Goal: Transaction & Acquisition: Book appointment/travel/reservation

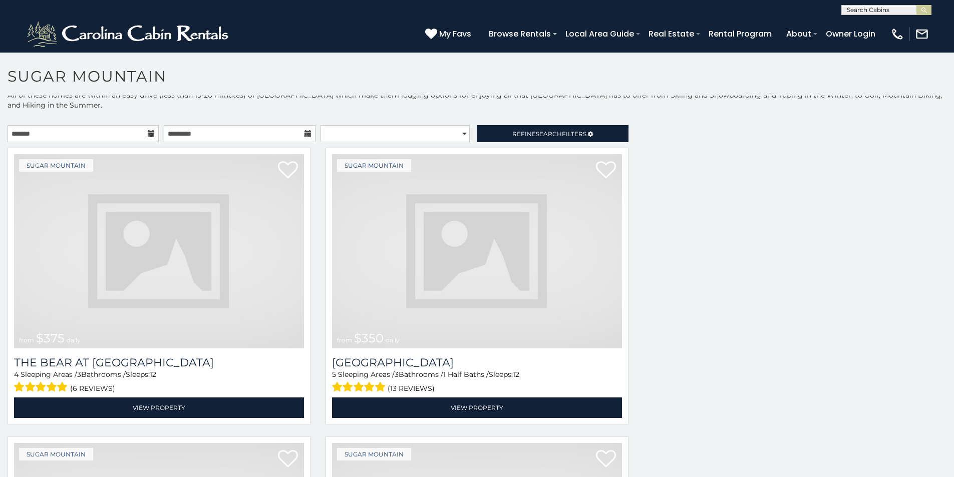
scroll to position [15, 0]
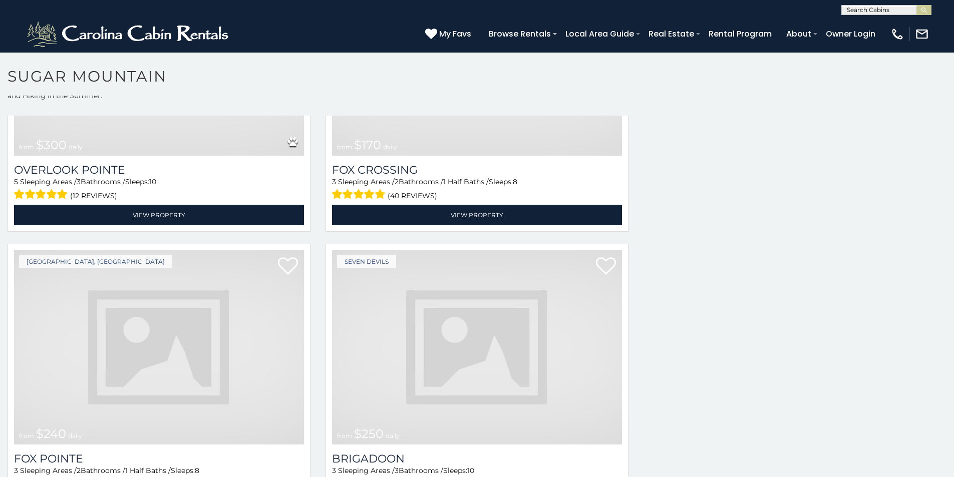
scroll to position [3653, 0]
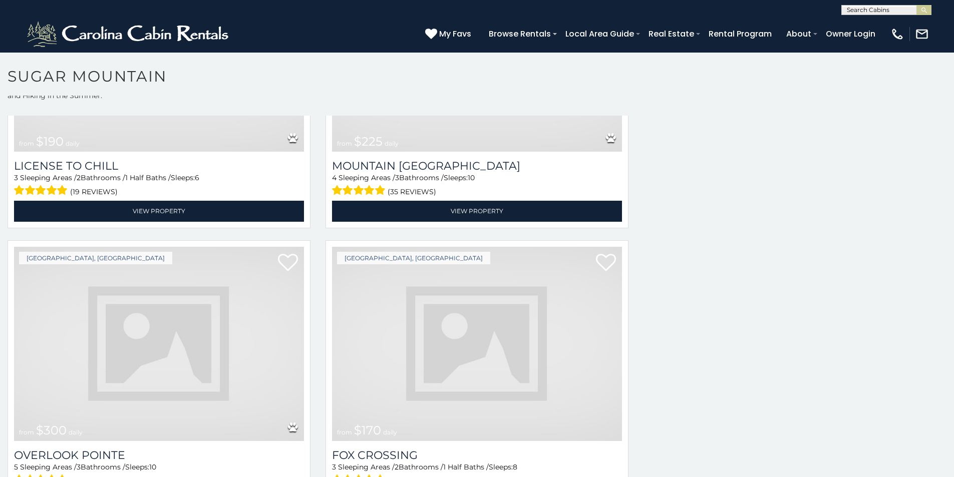
click at [82, 333] on img at bounding box center [159, 344] width 290 height 194
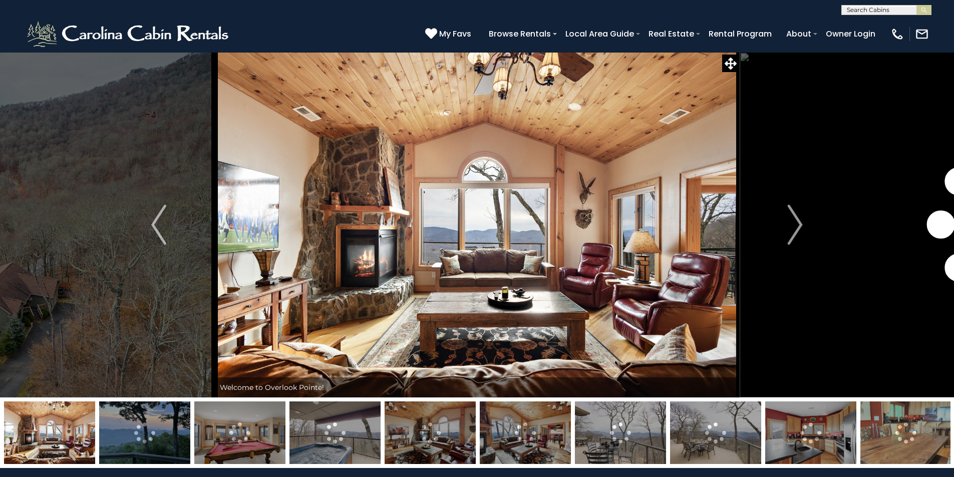
scroll to position [41, 0]
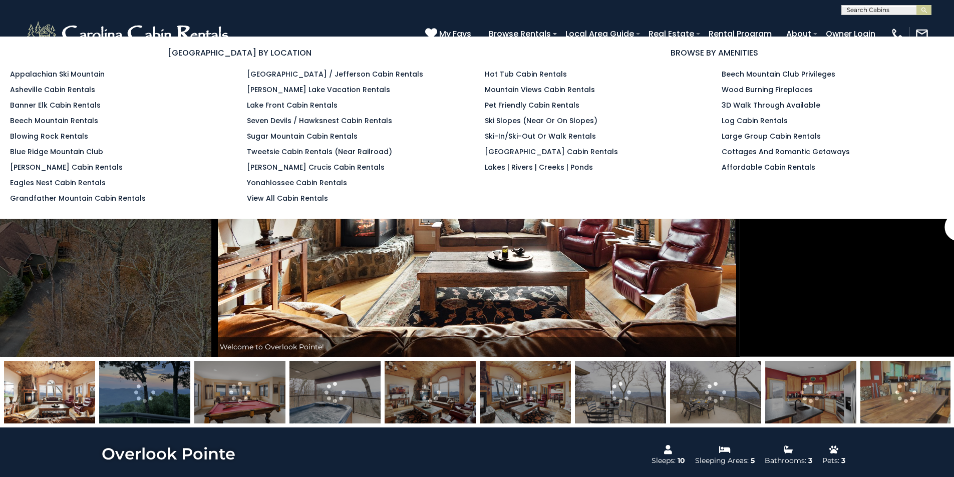
click at [582, 37] on section "BROWSE BY LOCATION Appalachian Ski Mountain Asheville Cabin Rentals Banner Elk …" at bounding box center [477, 128] width 954 height 182
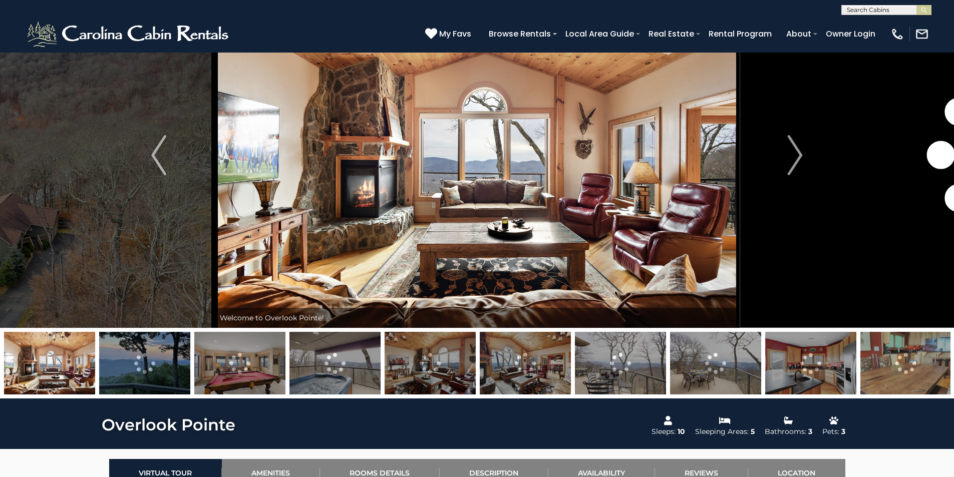
scroll to position [82, 0]
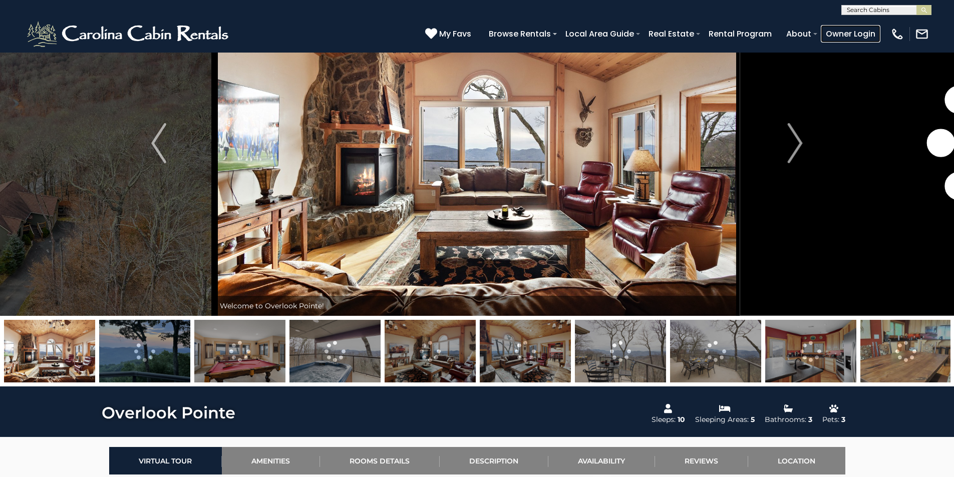
click at [857, 30] on link "Owner Login" at bounding box center [850, 34] width 60 height 18
